Goal: Task Accomplishment & Management: Use online tool/utility

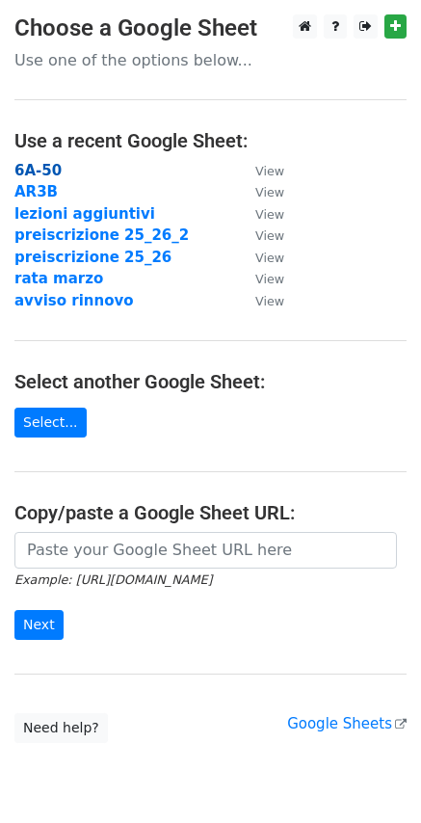
click at [35, 173] on strong "6A-50" at bounding box center [37, 170] width 47 height 17
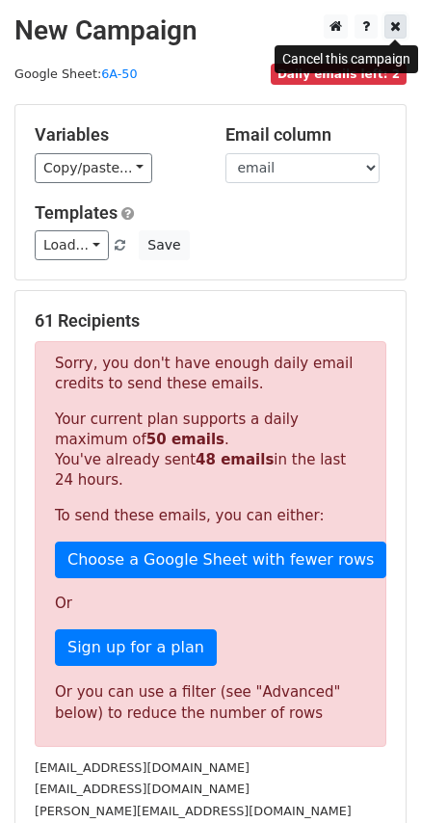
click at [397, 22] on icon at bounding box center [395, 25] width 11 height 13
